Goal: Information Seeking & Learning: Learn about a topic

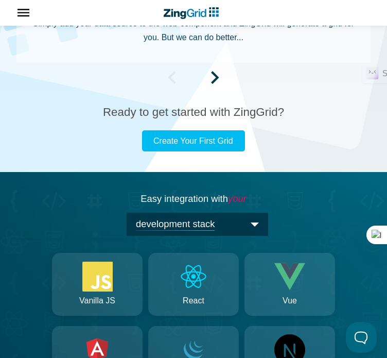
scroll to position [871, 0]
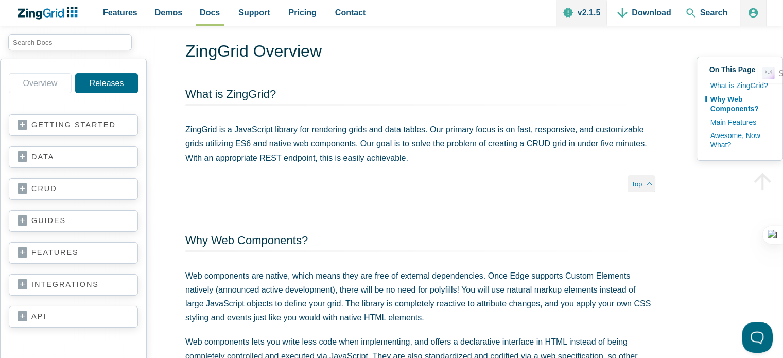
scroll to position [37, 0]
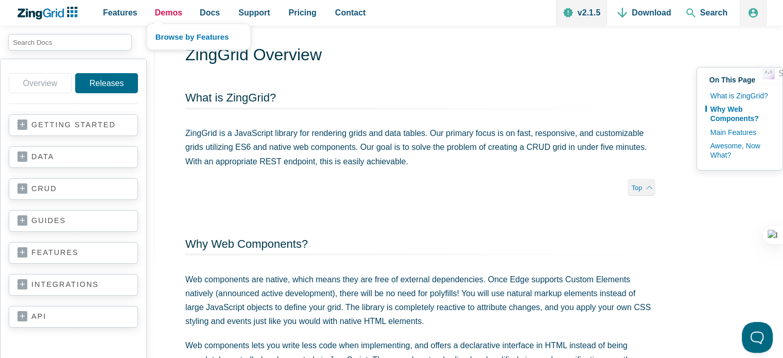
click at [165, 10] on span "Demos" at bounding box center [168, 13] width 27 height 14
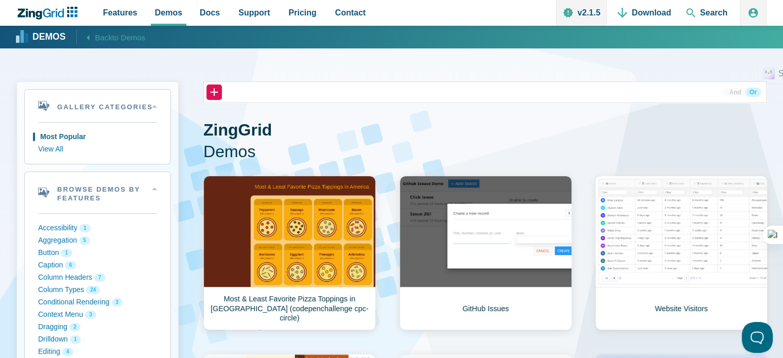
click at [248, 207] on link "Most & Least Favorite Pizza Toppings in [GEOGRAPHIC_DATA] (codepenchallenge cpc…" at bounding box center [289, 253] width 172 height 154
